Goal: Task Accomplishment & Management: Use online tool/utility

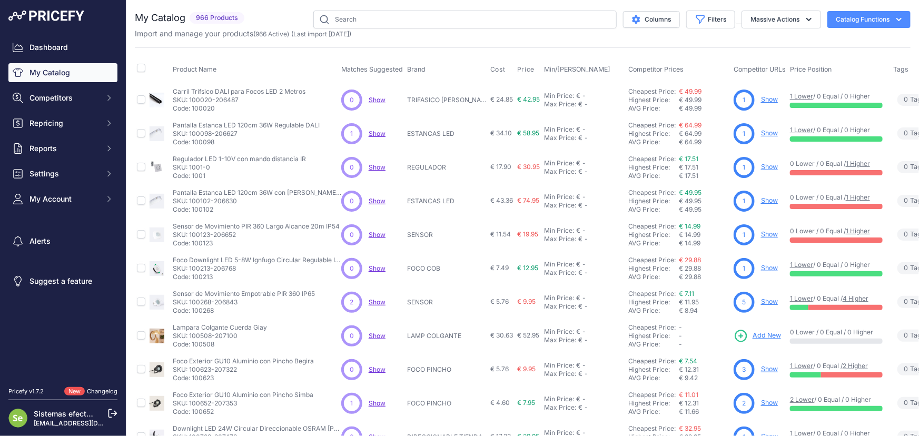
click at [837, 15] on button "Catalog Functions" at bounding box center [868, 19] width 83 height 17
click at [821, 79] on link "Batch Upload" at bounding box center [850, 79] width 118 height 19
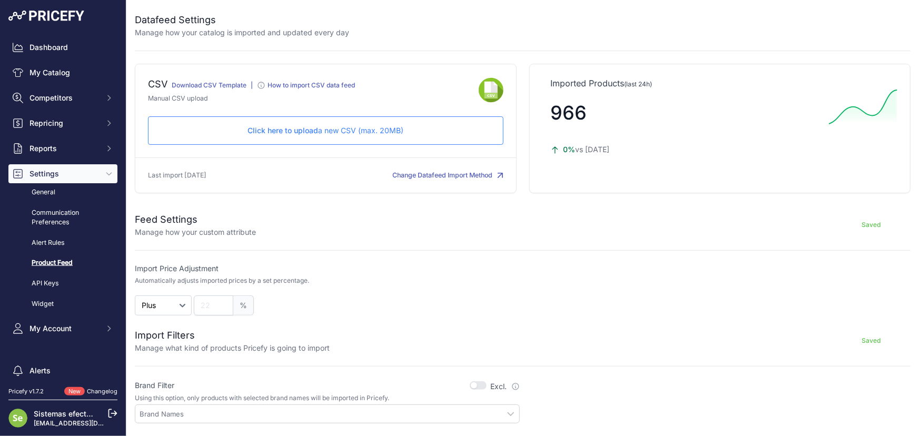
click at [393, 126] on p "Click here to upload a new CSV (max. 20MB)" at bounding box center [325, 130] width 337 height 11
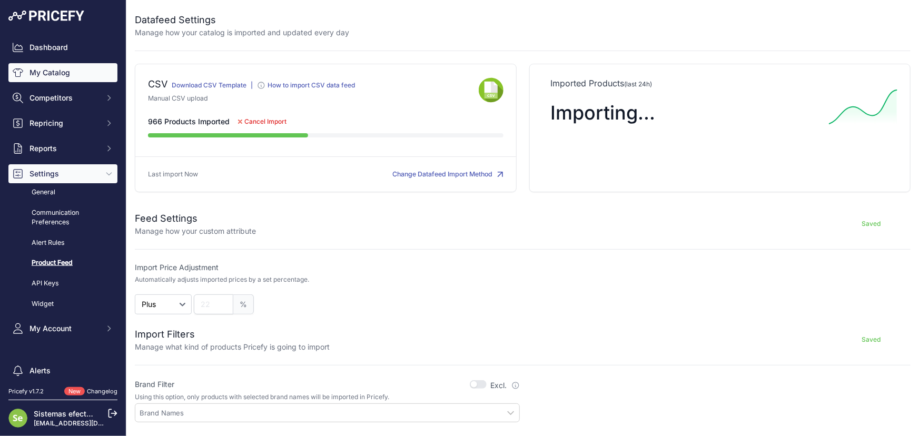
click at [37, 68] on link "My Catalog" at bounding box center [62, 72] width 109 height 19
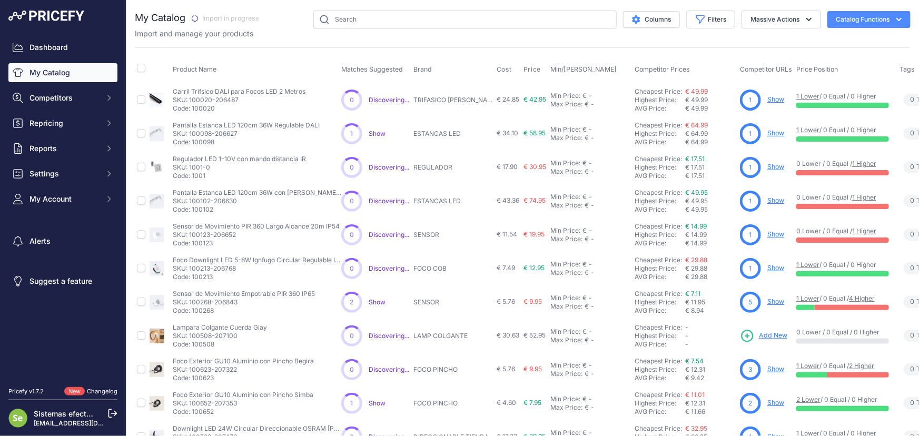
click at [111, 410] on icon at bounding box center [112, 413] width 9 height 9
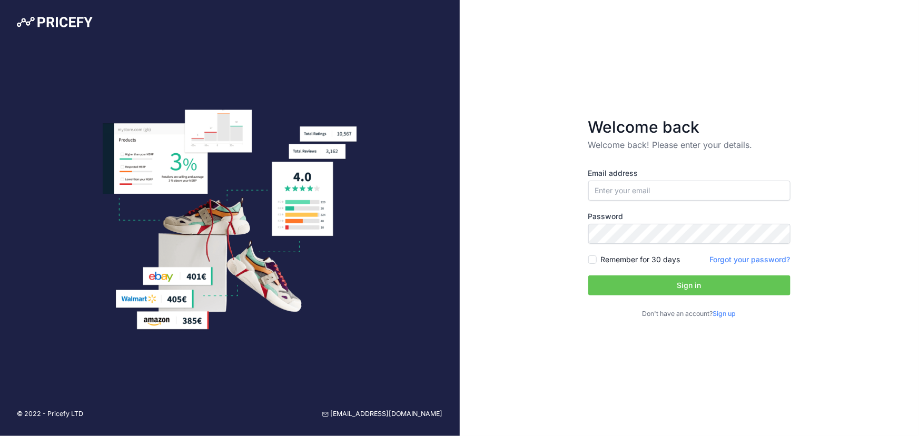
type input "[EMAIL_ADDRESS][DOMAIN_NAME]"
click at [592, 259] on input "Remember for 30 days" at bounding box center [592, 259] width 8 height 8
checkbox input "true"
click at [622, 285] on button "Sign in" at bounding box center [689, 285] width 202 height 20
